Goal: Communication & Community: Answer question/provide support

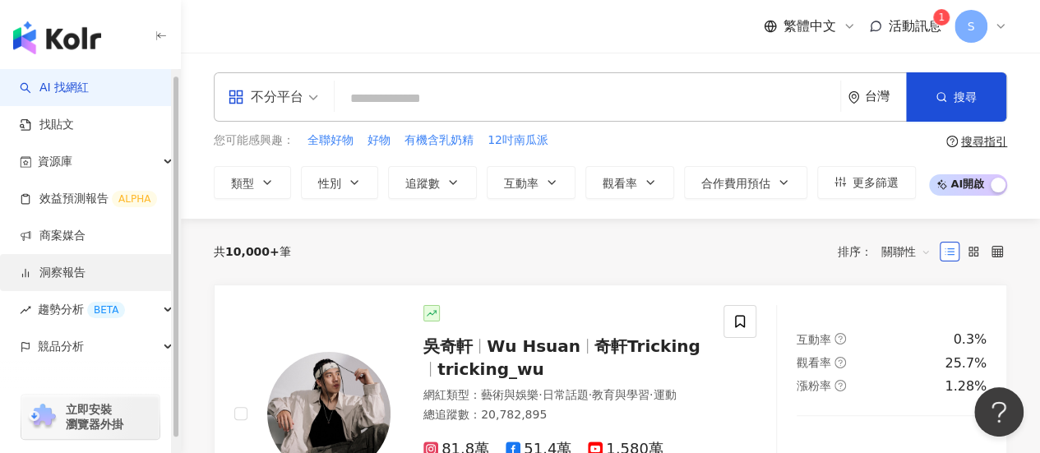
scroll to position [20, 0]
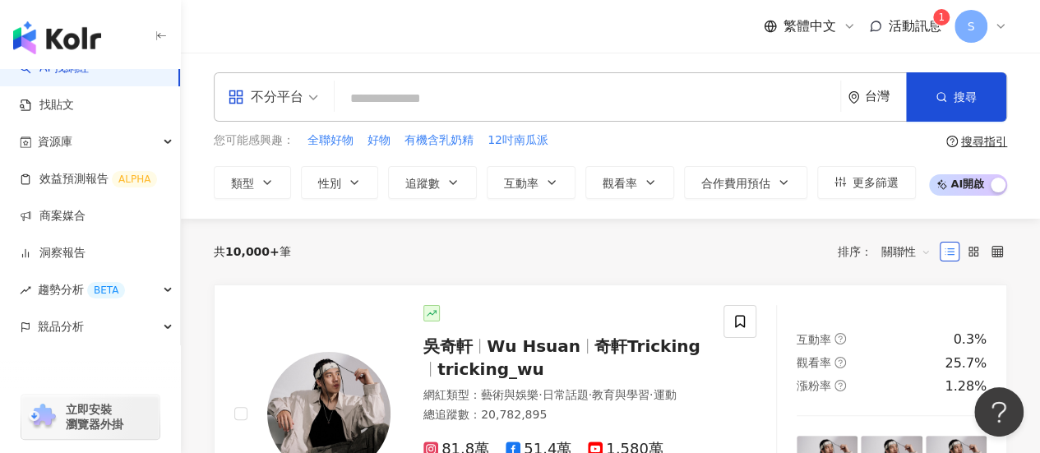
click at [930, 32] on span "活動訊息" at bounding box center [914, 26] width 53 height 16
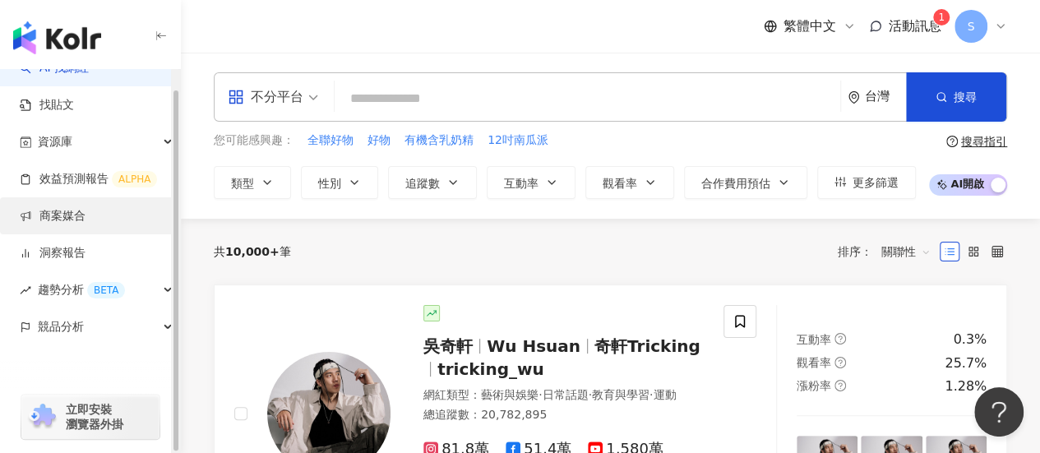
click at [85, 217] on link "商案媒合" at bounding box center [53, 216] width 66 height 16
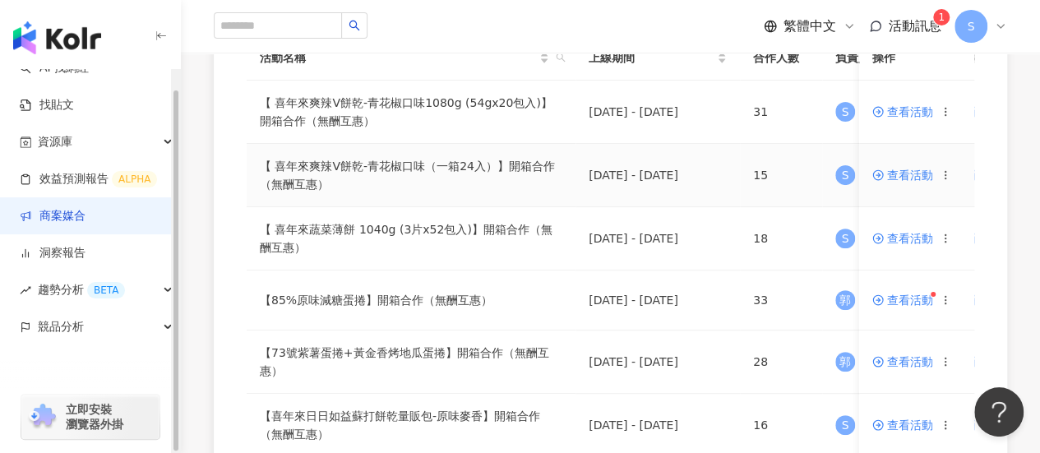
scroll to position [329, 0]
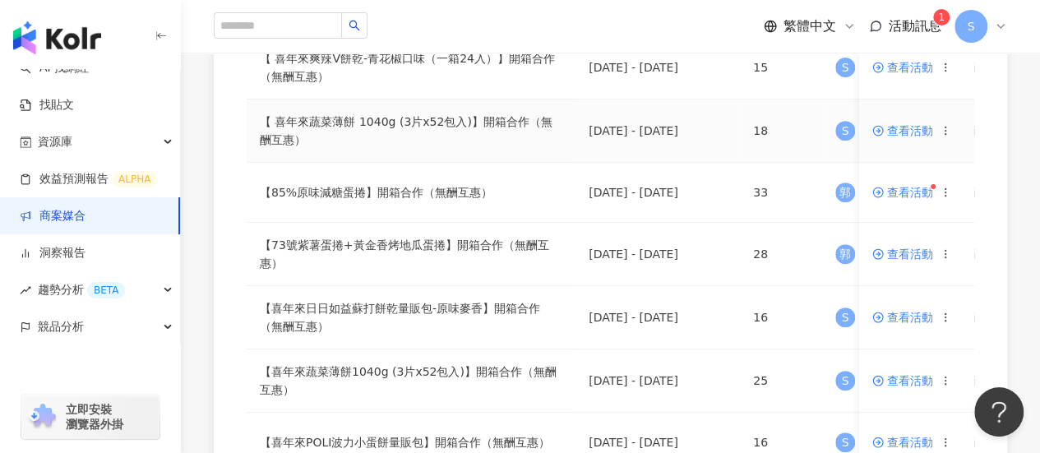
click at [912, 134] on span "查看活動" at bounding box center [902, 131] width 61 height 12
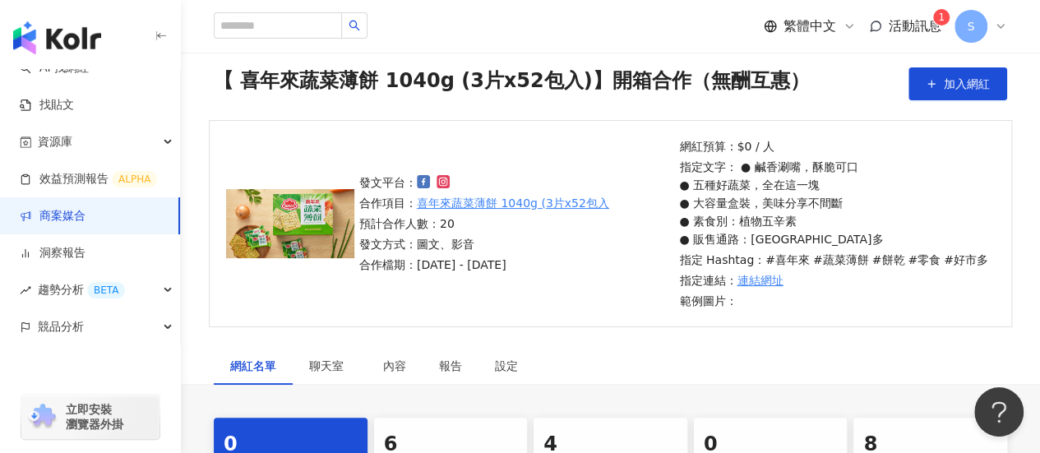
scroll to position [82, 0]
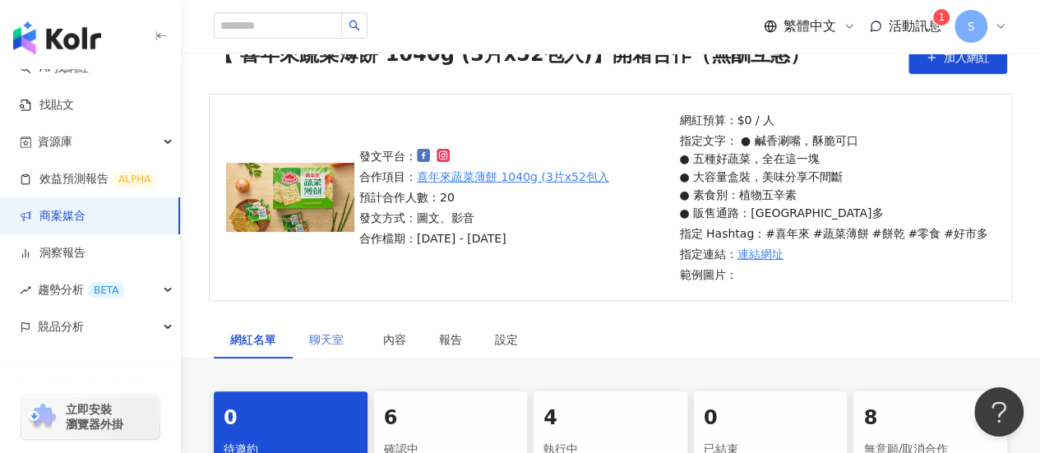
click at [332, 321] on div "聊天室" at bounding box center [330, 340] width 74 height 38
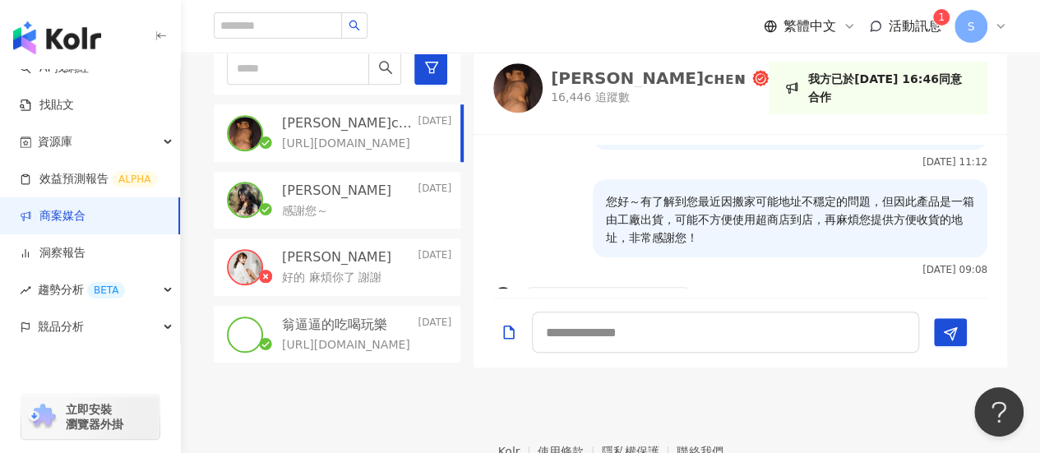
scroll to position [555, 0]
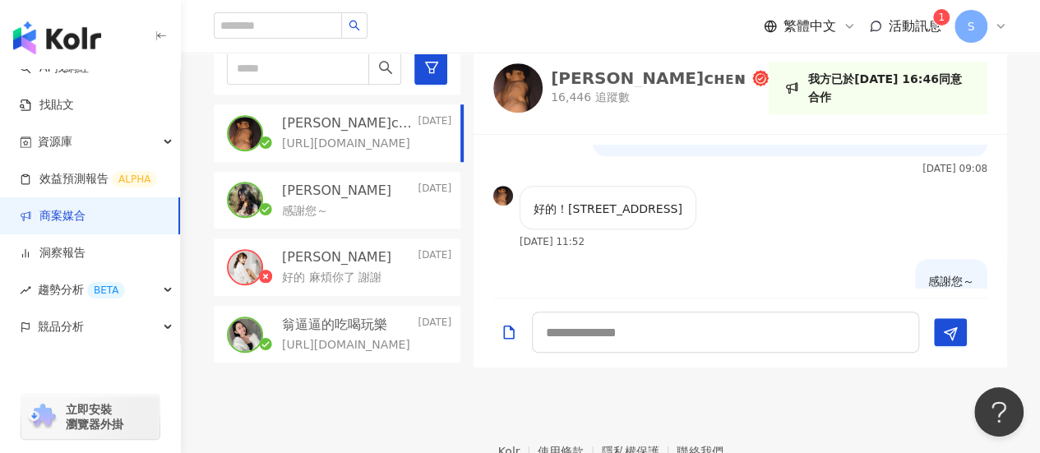
drag, startPoint x: 572, startPoint y: 204, endPoint x: 771, endPoint y: 219, distance: 199.5
click at [771, 219] on div "好的！台中市北屯區仁美里長生巷36之13號 2025/6/5 11:52" at bounding box center [739, 222] width 533 height 73
drag, startPoint x: 805, startPoint y: 224, endPoint x: 635, endPoint y: 152, distance: 184.9
click at [805, 224] on div "好的！台中市北屯區仁美里長生巷36之13號 2025/6/5 11:52" at bounding box center [739, 222] width 533 height 73
click at [626, 246] on div "好的！台中市北屯區仁美里長生巷36之13號 2025/6/5 11:52" at bounding box center [594, 222] width 203 height 73
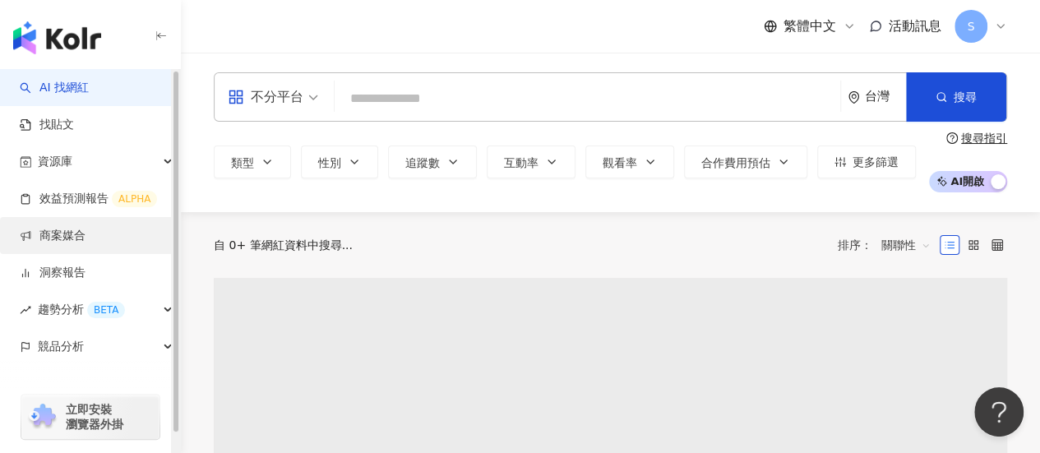
click at [75, 244] on link "商案媒合" at bounding box center [53, 236] width 66 height 16
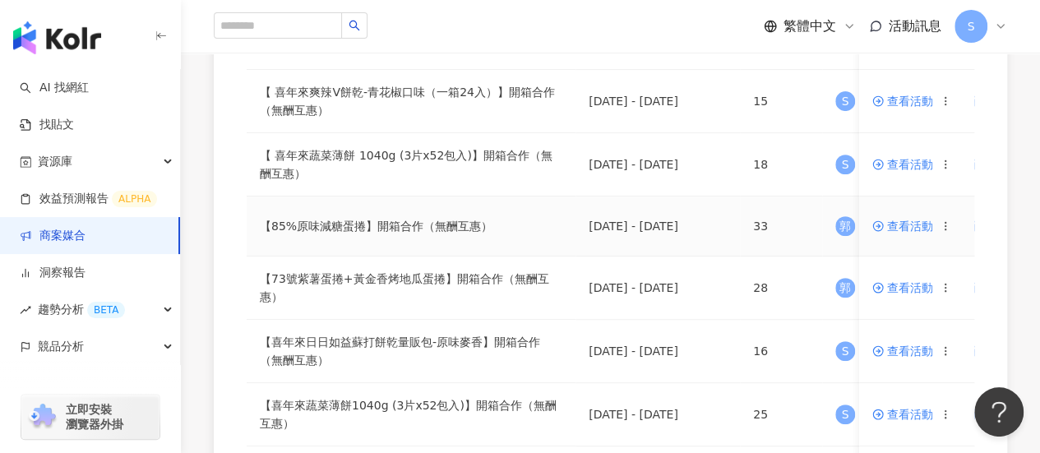
scroll to position [329, 0]
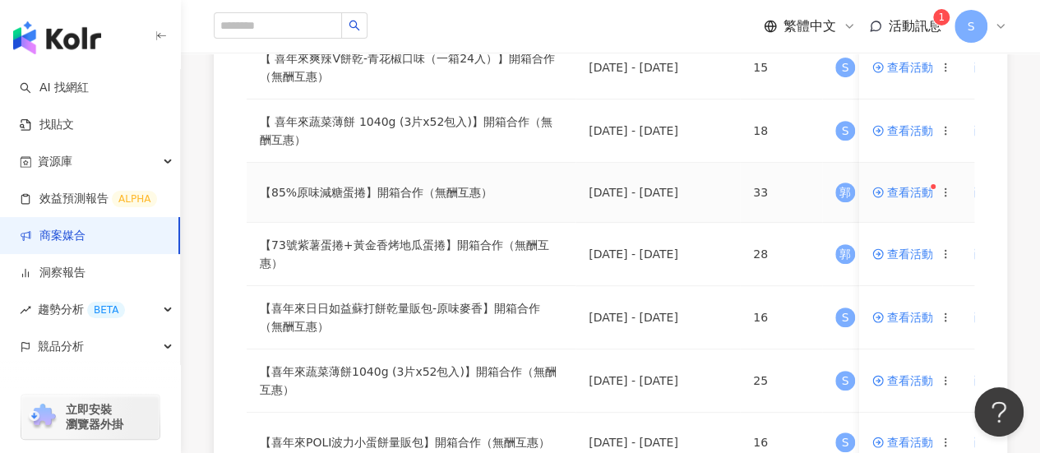
click at [905, 193] on span "查看活動" at bounding box center [902, 193] width 61 height 12
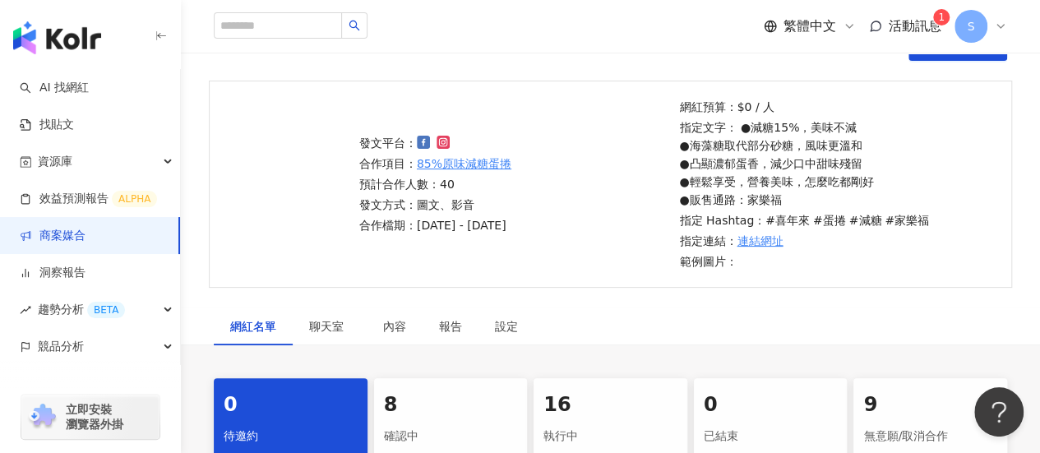
scroll to position [164, 0]
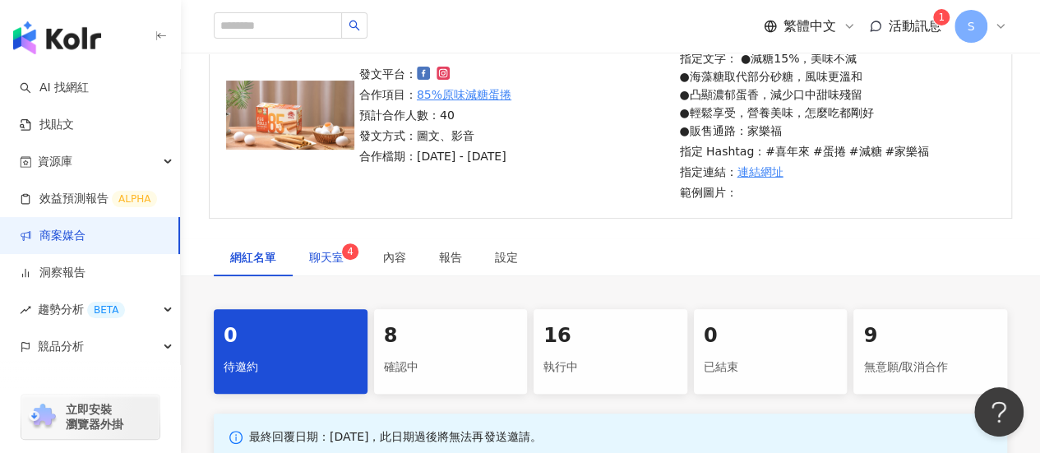
click at [325, 252] on span "聊天室 4" at bounding box center [329, 258] width 41 height 12
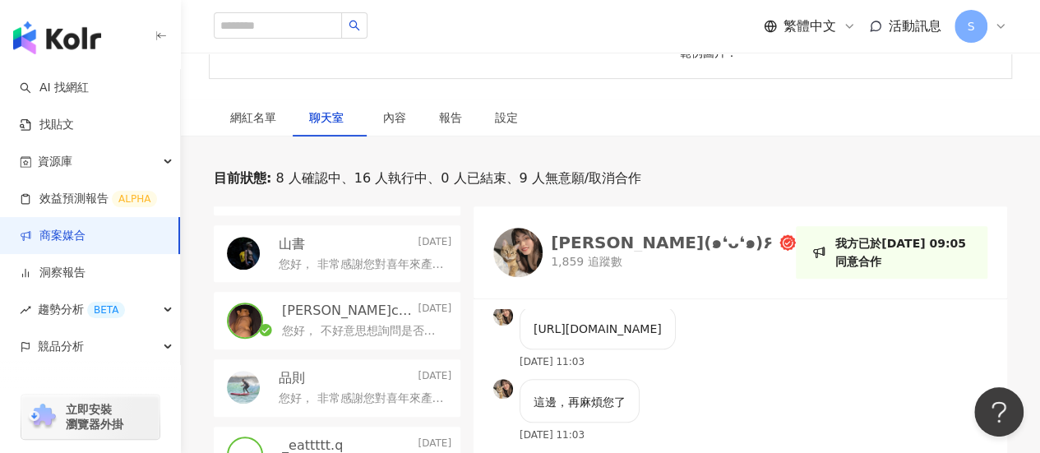
scroll to position [658, 0]
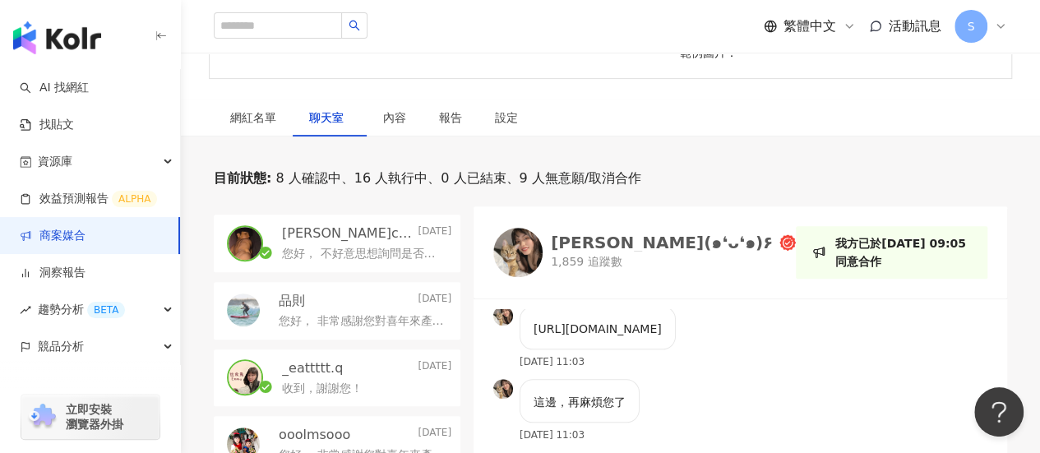
click at [330, 251] on p "您好， 不好意思想詢問是否有地址可以收貨呢，謝謝您！" at bounding box center [363, 254] width 163 height 16
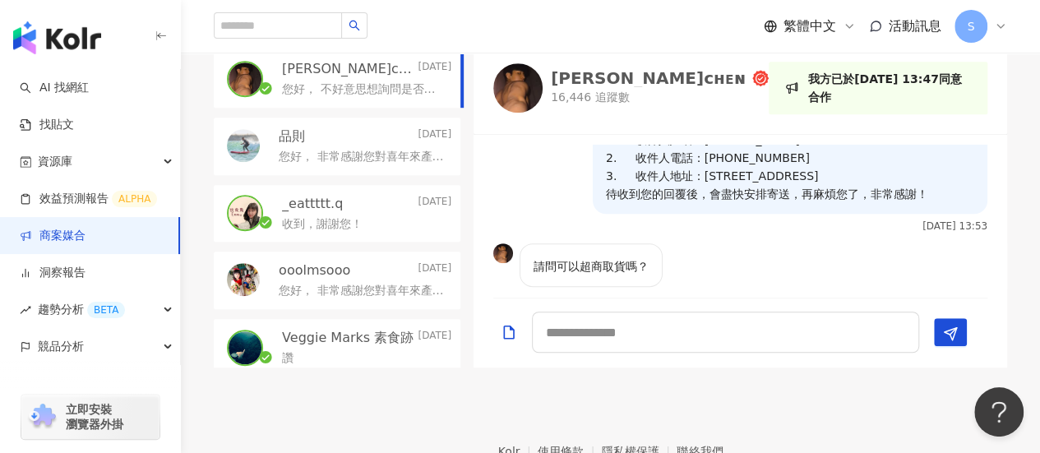
scroll to position [309, 0]
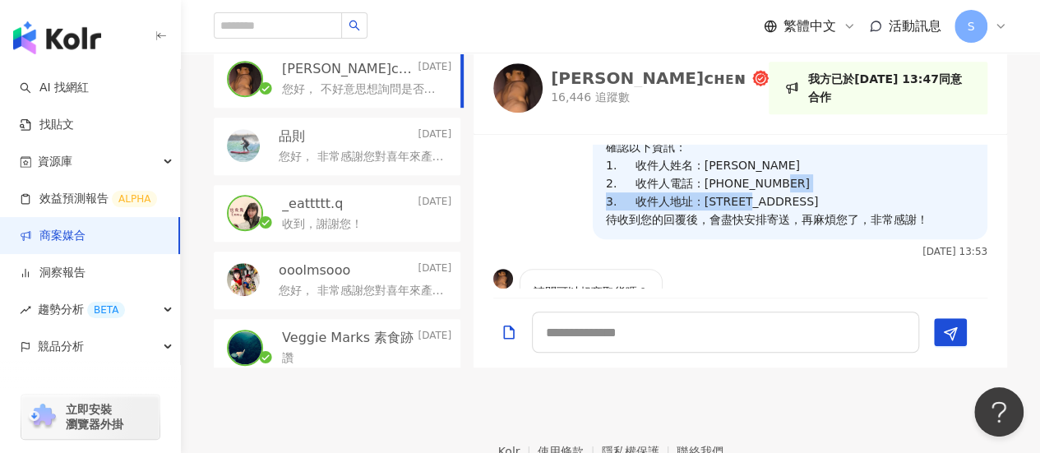
drag, startPoint x: 708, startPoint y: 198, endPoint x: 898, endPoint y: 201, distance: 190.7
click at [898, 201] on p "您好， 非常開心這次能有機會與您合作，為安排商品寄送事宜，需再麻煩您協助確認以下資訊： 1. 收件人姓名：[PERSON_NAME] 2. 收件人電話：[PH…" at bounding box center [790, 165] width 368 height 127
click at [846, 248] on div "您好， 非常開心這次能有機會與您合作，為安排商品寄送事宜，需再麻煩您協助確認以下資訊： 1. 收件人姓名：[PERSON_NAME] 2. 收件人電話：[PH…" at bounding box center [749, 173] width 475 height 168
